Goal: Find contact information: Find contact information

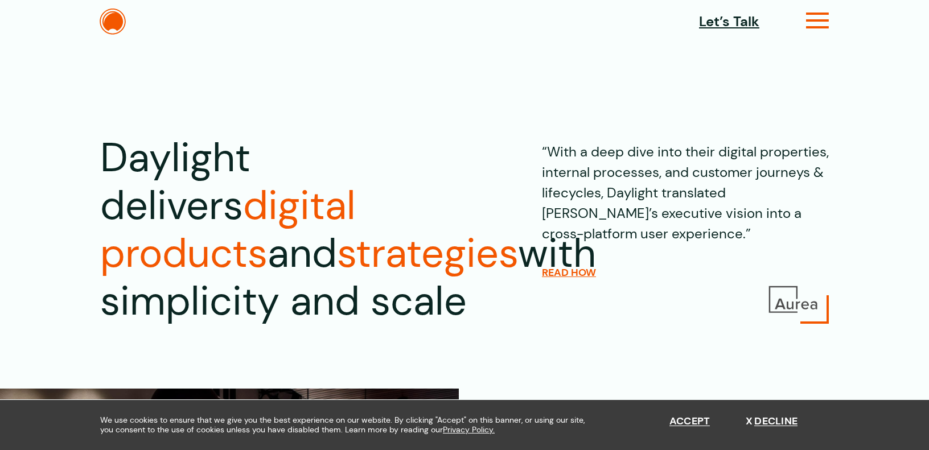
click at [812, 27] on icon at bounding box center [817, 25] width 23 height 12
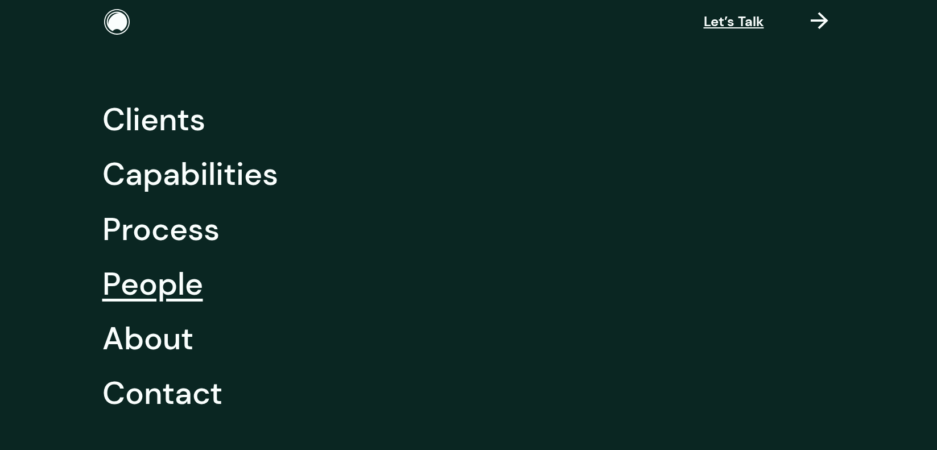
click at [147, 294] on link "People" at bounding box center [152, 284] width 101 height 55
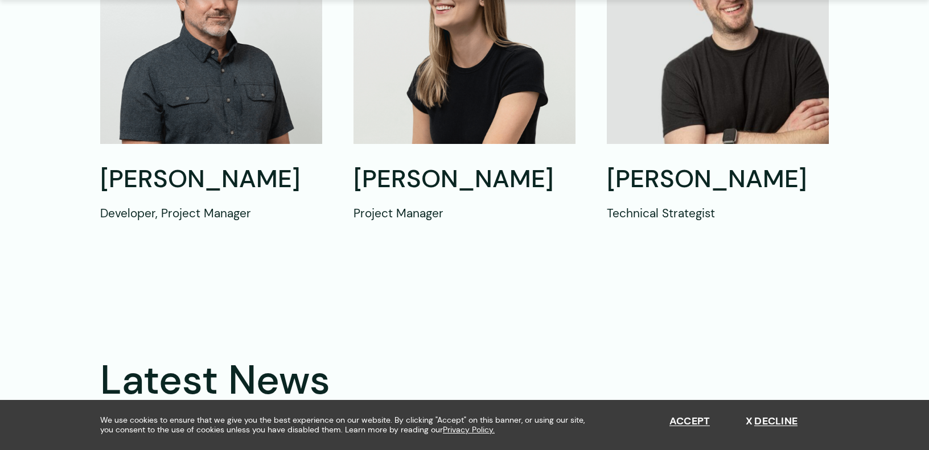
scroll to position [1161, 0]
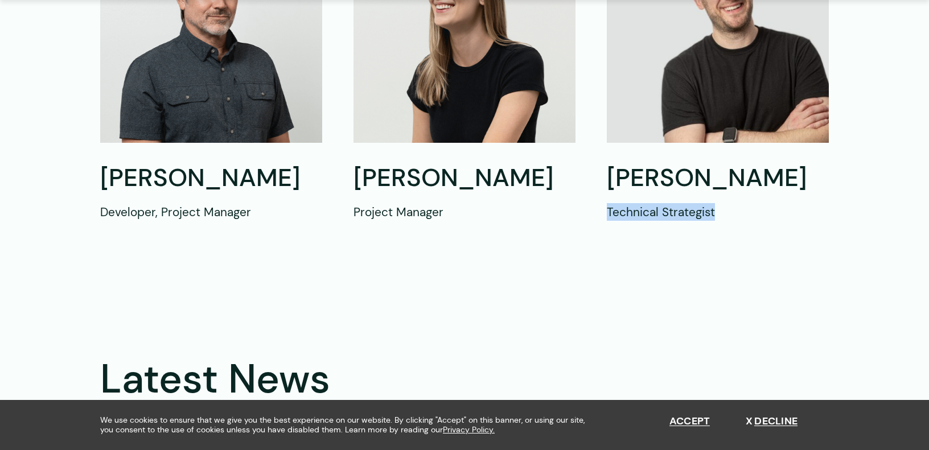
drag, startPoint x: 605, startPoint y: 209, endPoint x: 725, endPoint y: 215, distance: 120.2
click at [667, 298] on div "Meet Our People Backed by a hands-on leadership team We bring senior-level tale…" at bounding box center [464, 103] width 929 height 2436
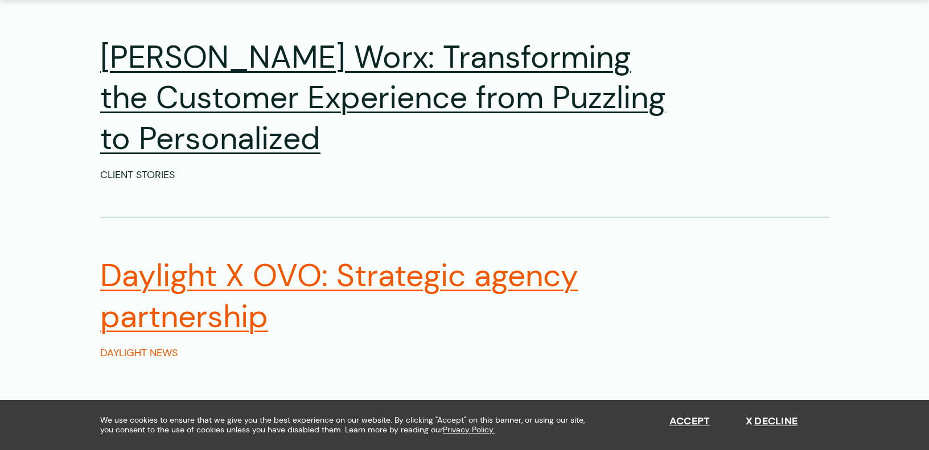
scroll to position [1639, 0]
